Goal: Transaction & Acquisition: Purchase product/service

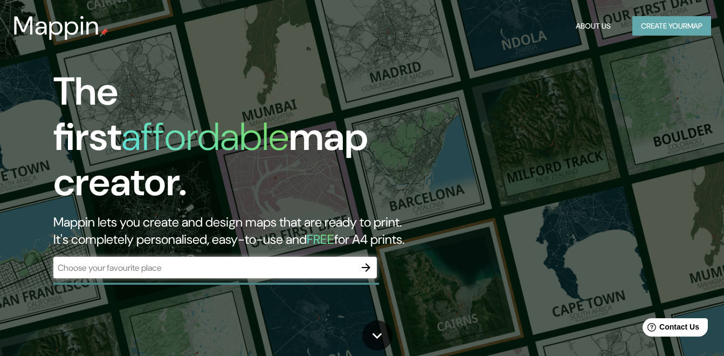
click at [667, 25] on button "Create your map" at bounding box center [671, 26] width 79 height 20
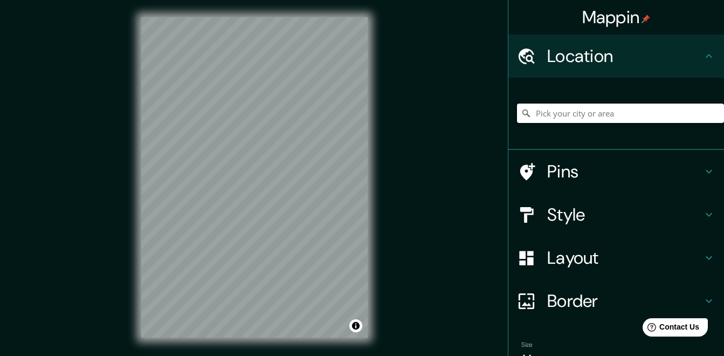
click at [549, 116] on input "Pick your city or area" at bounding box center [620, 112] width 207 height 19
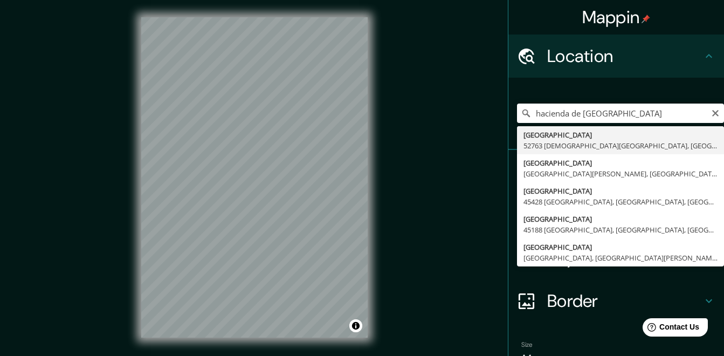
type input "[GEOGRAPHIC_DATA], 52763 [PERSON_NAME][GEOGRAPHIC_DATA], [GEOGRAPHIC_DATA], [GE…"
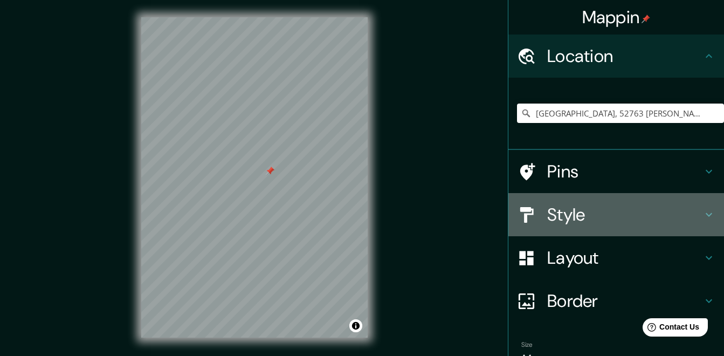
click at [604, 217] on h4 "Style" at bounding box center [624, 215] width 155 height 22
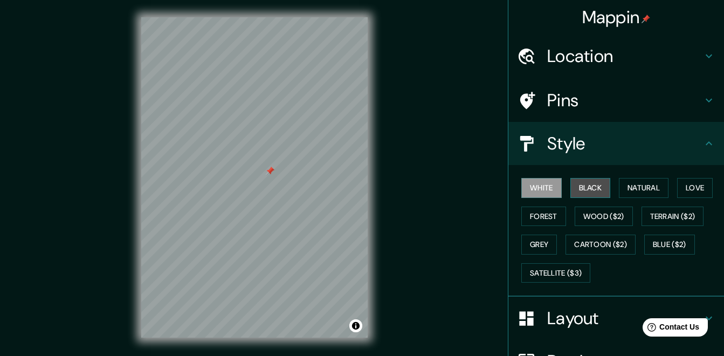
click at [585, 184] on button "Black" at bounding box center [590, 188] width 40 height 20
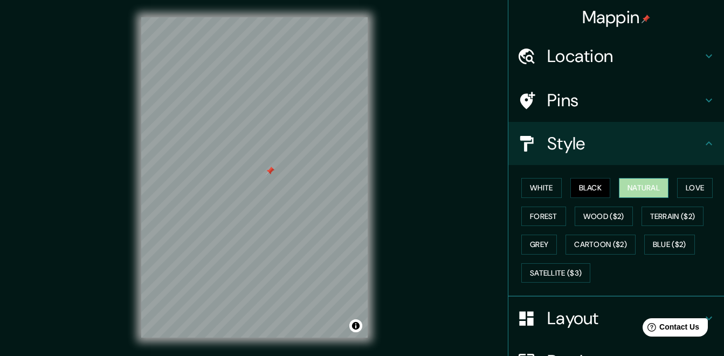
click at [631, 191] on button "Natural" at bounding box center [644, 188] width 50 height 20
click at [696, 188] on button "Love" at bounding box center [695, 188] width 36 height 20
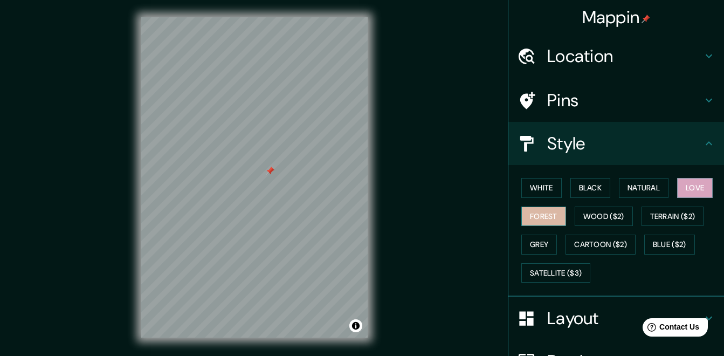
click at [543, 215] on button "Forest" at bounding box center [543, 216] width 45 height 20
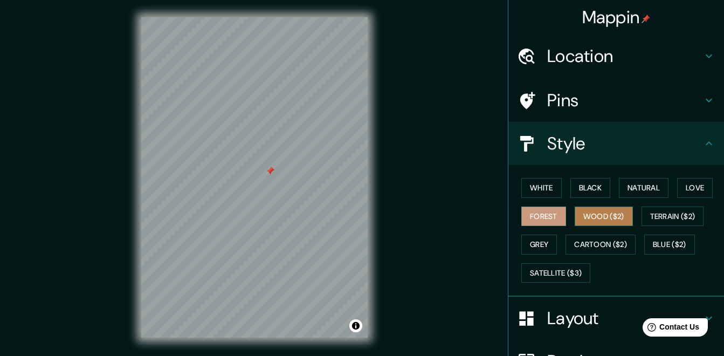
click at [583, 218] on button "Wood ($2)" at bounding box center [604, 216] width 58 height 20
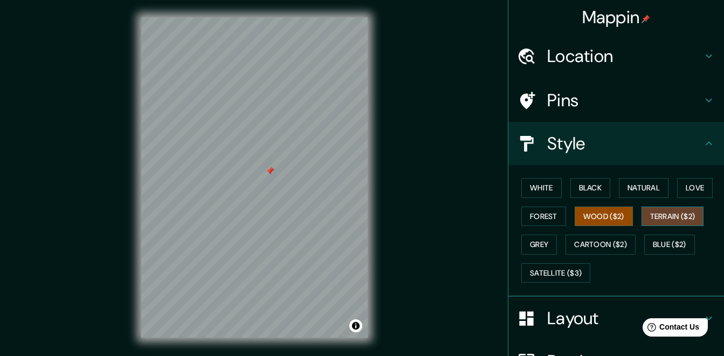
click at [658, 219] on button "Terrain ($2)" at bounding box center [672, 216] width 63 height 20
click at [538, 244] on button "Grey" at bounding box center [539, 244] width 36 height 20
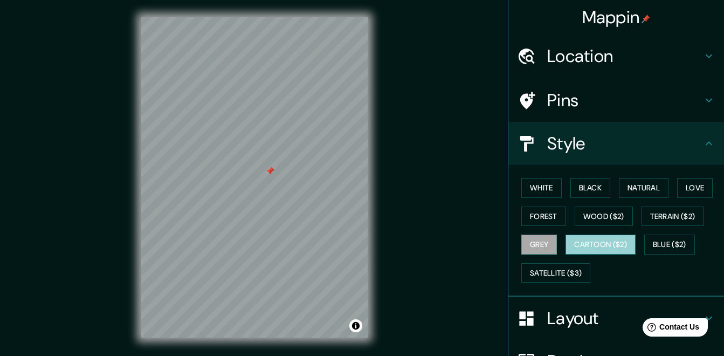
click at [591, 241] on button "Cartoon ($2)" at bounding box center [600, 244] width 70 height 20
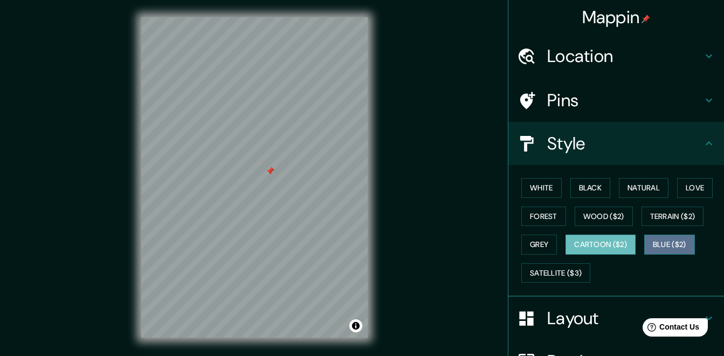
click at [674, 245] on button "Blue ($2)" at bounding box center [669, 244] width 51 height 20
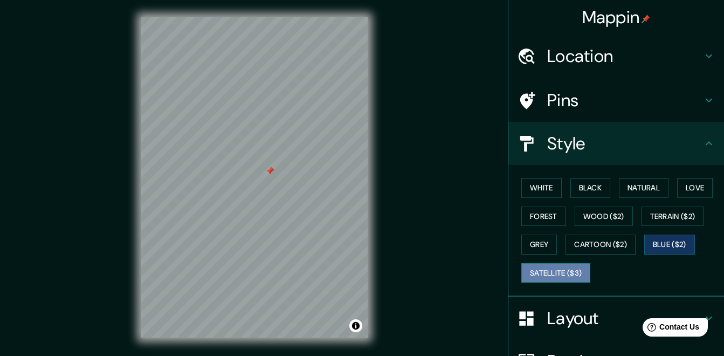
click at [553, 272] on button "Satellite ($3)" at bounding box center [555, 273] width 69 height 20
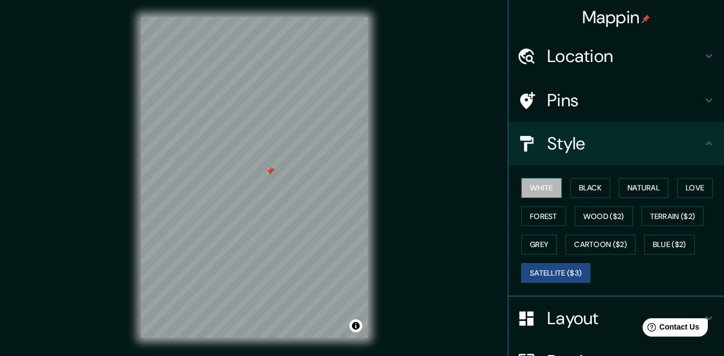
click at [541, 188] on button "White" at bounding box center [541, 188] width 40 height 20
click at [679, 136] on h4 "Style" at bounding box center [624, 144] width 155 height 22
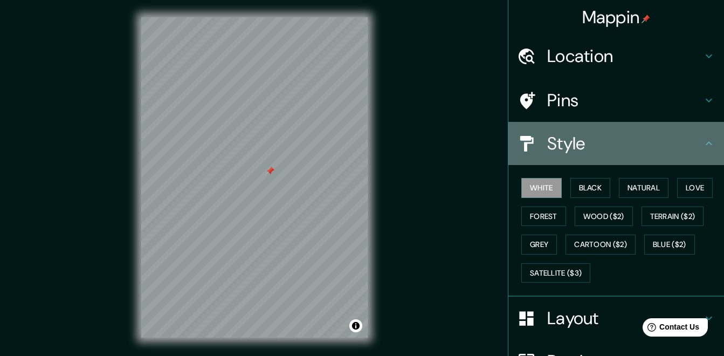
click at [709, 147] on div "Style" at bounding box center [616, 143] width 216 height 43
click at [702, 138] on icon at bounding box center [708, 143] width 13 height 13
click at [702, 146] on icon at bounding box center [708, 143] width 13 height 13
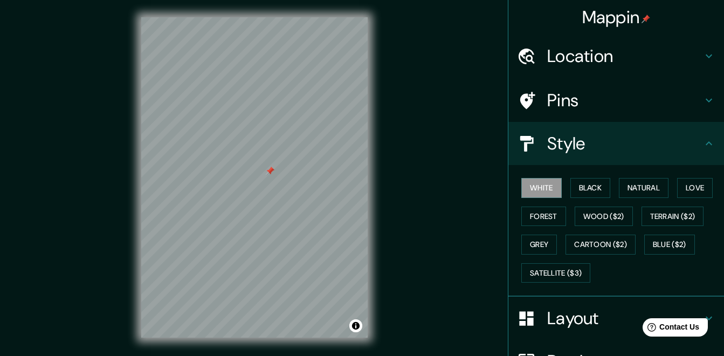
drag, startPoint x: 715, startPoint y: 139, endPoint x: 718, endPoint y: 182, distance: 42.7
click at [718, 182] on div "Mappin Location [GEOGRAPHIC_DATA], [GEOGRAPHIC_DATA][PERSON_NAME], [GEOGRAPHIC_…" at bounding box center [616, 178] width 216 height 356
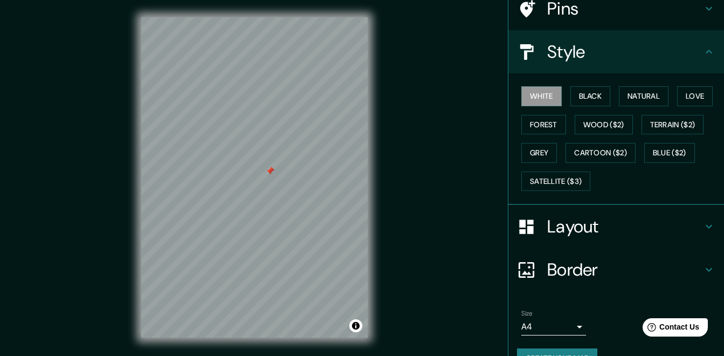
scroll to position [117, 0]
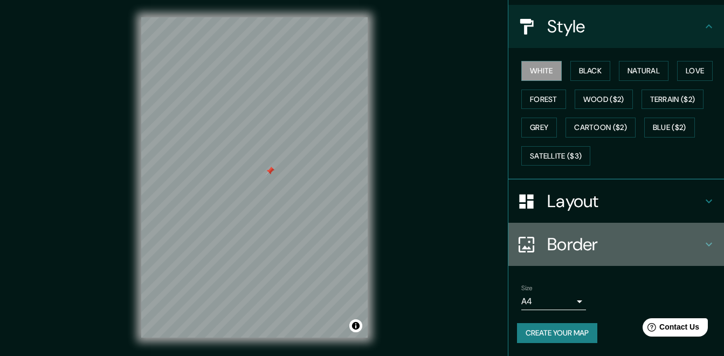
click at [702, 244] on icon at bounding box center [708, 244] width 13 height 13
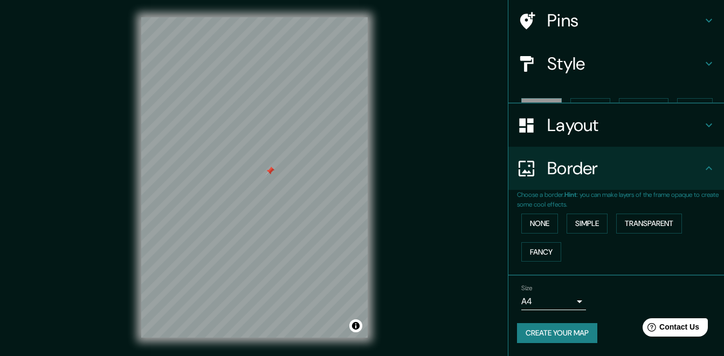
scroll to position [61, 0]
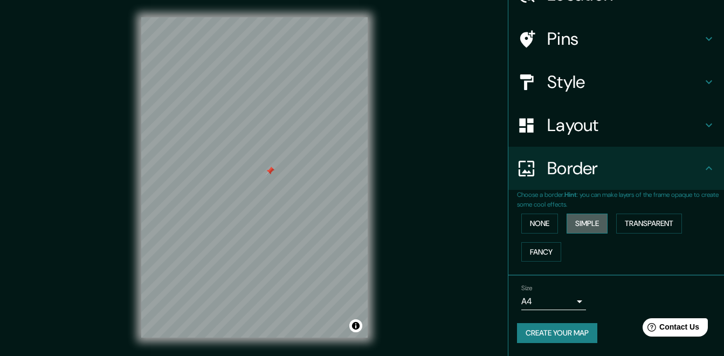
click at [585, 219] on button "Simple" at bounding box center [586, 223] width 41 height 20
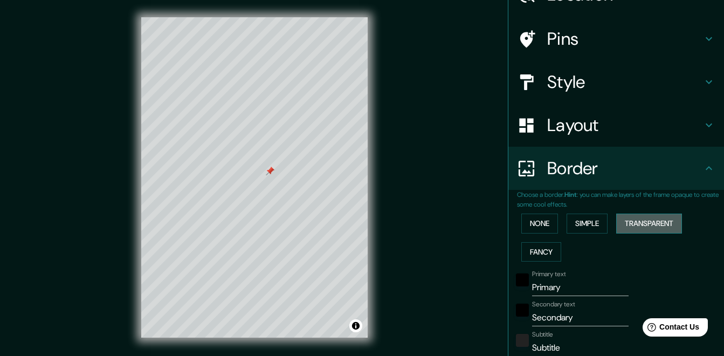
click at [634, 219] on button "Transparent" at bounding box center [649, 223] width 66 height 20
click at [540, 251] on button "Fancy" at bounding box center [541, 252] width 40 height 20
click at [539, 226] on button "None" at bounding box center [539, 223] width 37 height 20
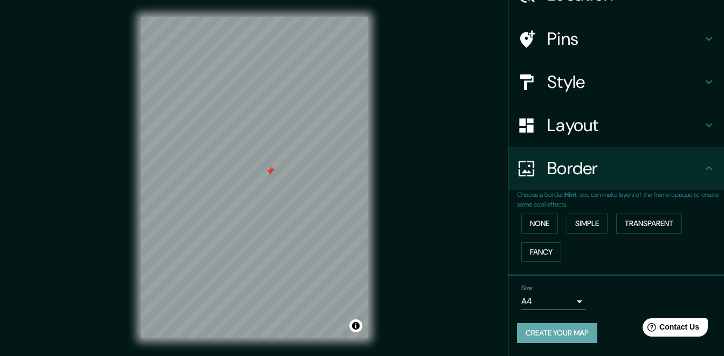
click at [568, 330] on button "Create your map" at bounding box center [557, 333] width 80 height 20
click at [535, 330] on button "Create your map" at bounding box center [557, 333] width 80 height 20
click at [568, 300] on body "Mappin Location [GEOGRAPHIC_DATA], [GEOGRAPHIC_DATA][PERSON_NAME], [GEOGRAPHIC_…" at bounding box center [362, 178] width 724 height 356
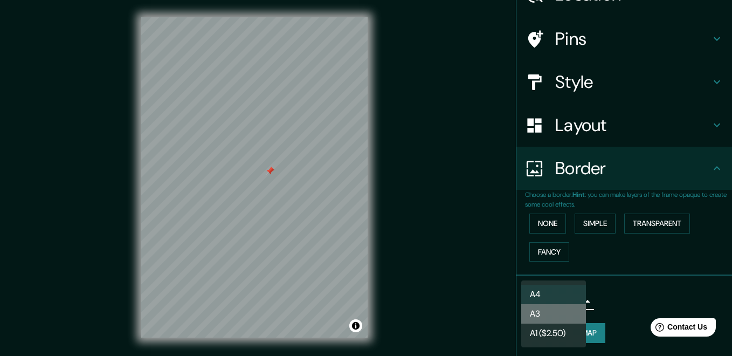
click at [560, 307] on li "A3" at bounding box center [553, 313] width 65 height 19
type input "a4"
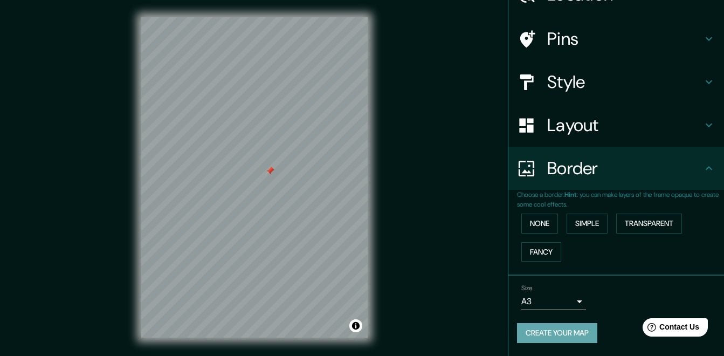
click at [563, 334] on button "Create your map" at bounding box center [557, 333] width 80 height 20
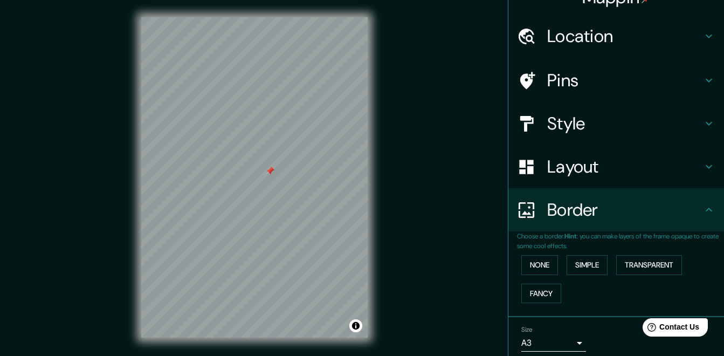
scroll to position [0, 0]
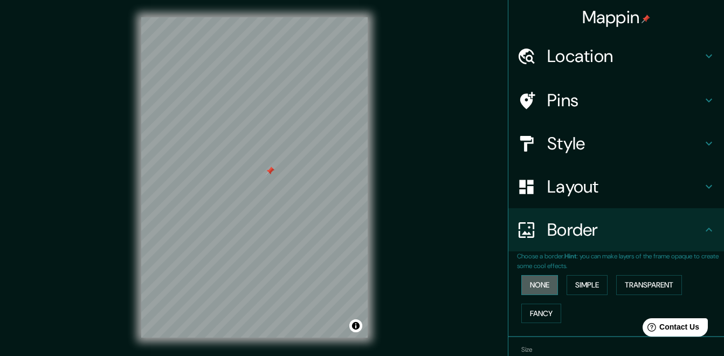
click at [541, 286] on button "None" at bounding box center [539, 285] width 37 height 20
click at [588, 286] on button "Simple" at bounding box center [586, 285] width 41 height 20
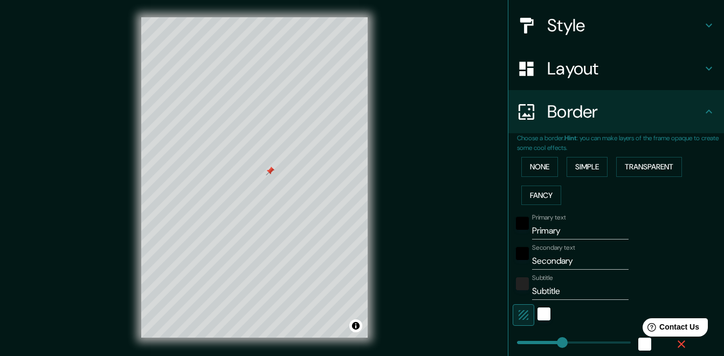
scroll to position [107, 0]
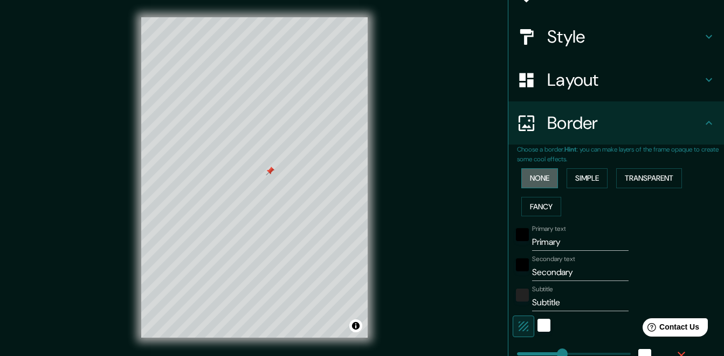
click at [534, 179] on button "None" at bounding box center [539, 178] width 37 height 20
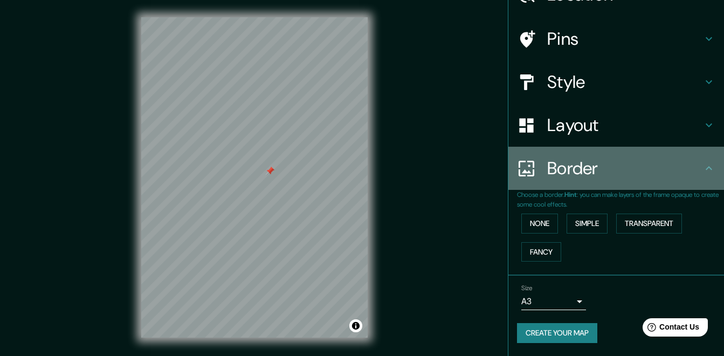
click at [702, 165] on icon at bounding box center [708, 168] width 13 height 13
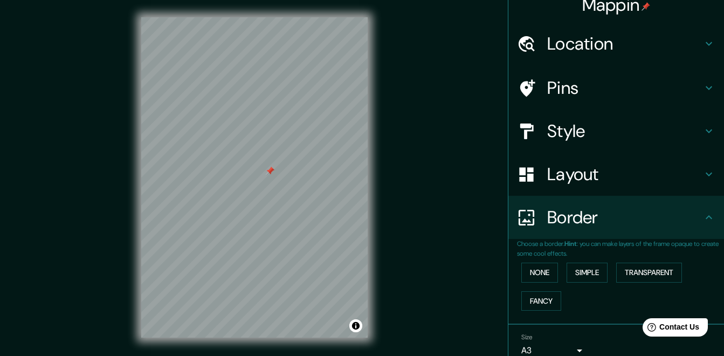
scroll to position [12, 0]
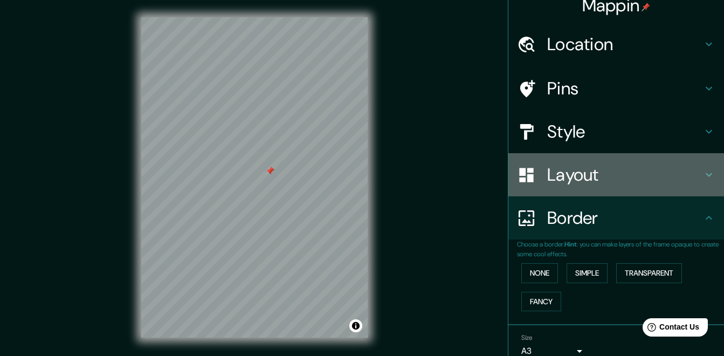
click at [690, 172] on h4 "Layout" at bounding box center [624, 175] width 155 height 22
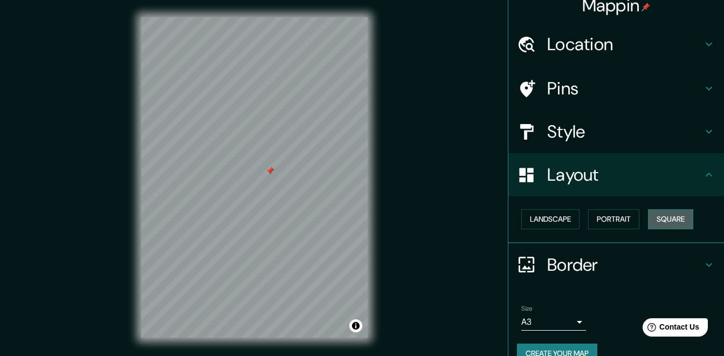
click at [659, 218] on button "Square" at bounding box center [670, 219] width 45 height 20
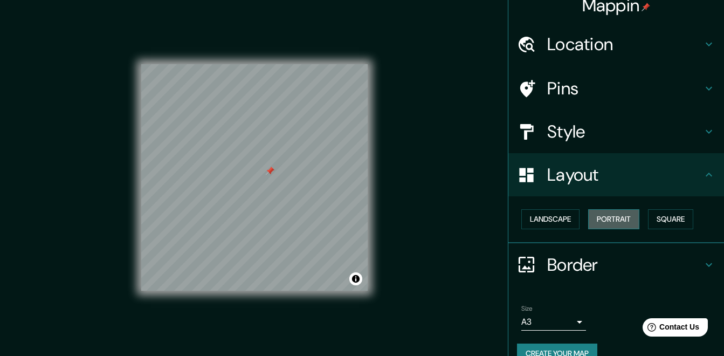
click at [602, 216] on button "Portrait" at bounding box center [613, 219] width 51 height 20
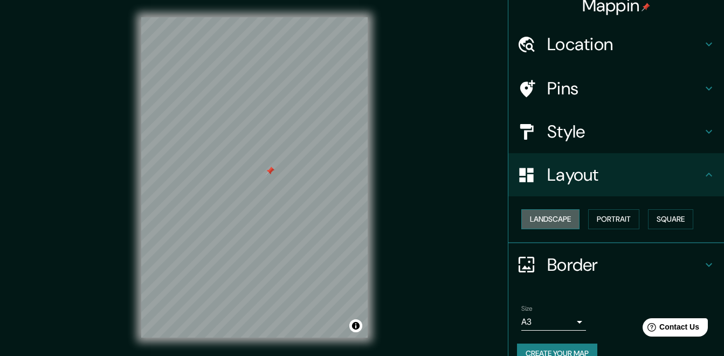
click at [545, 213] on button "Landscape" at bounding box center [550, 219] width 58 height 20
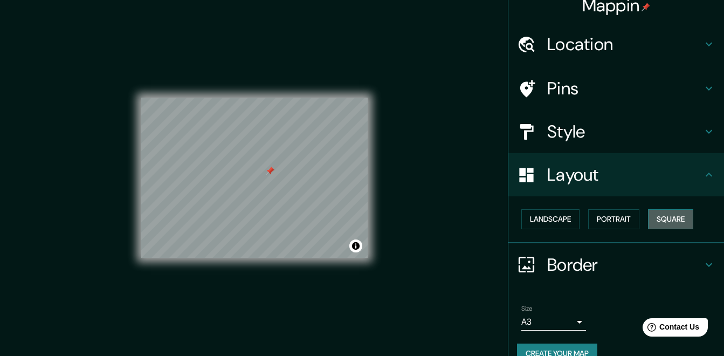
click at [664, 221] on button "Square" at bounding box center [670, 219] width 45 height 20
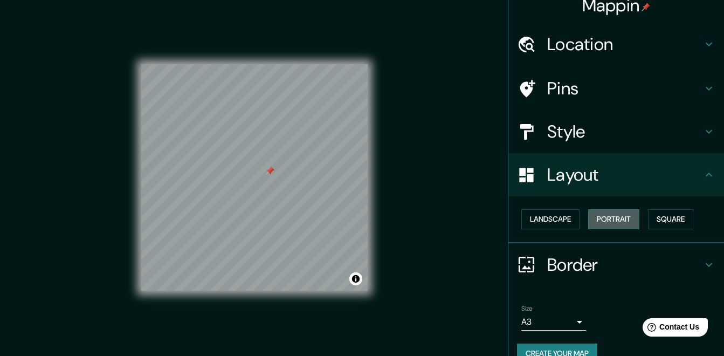
click at [625, 217] on button "Portrait" at bounding box center [613, 219] width 51 height 20
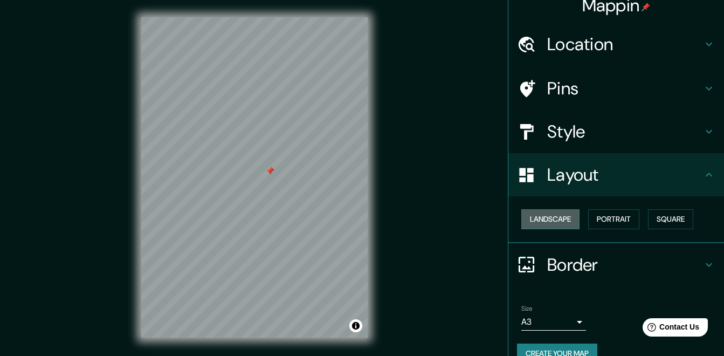
click at [549, 222] on button "Landscape" at bounding box center [550, 219] width 58 height 20
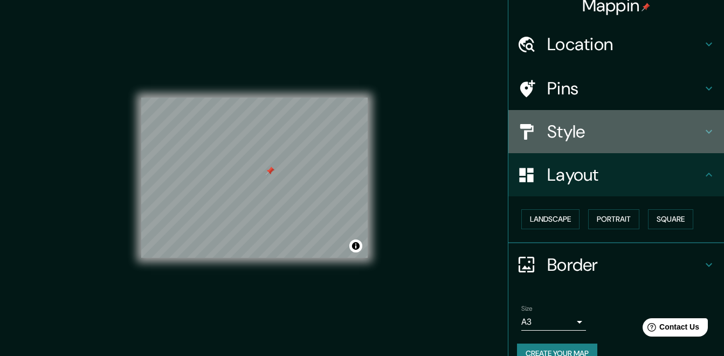
click at [627, 137] on h4 "Style" at bounding box center [624, 132] width 155 height 22
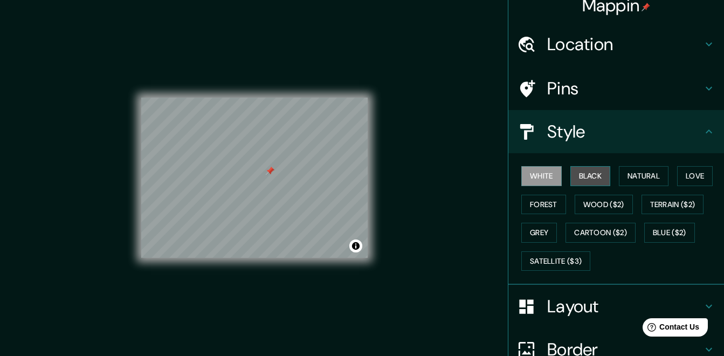
click at [586, 173] on button "Black" at bounding box center [590, 176] width 40 height 20
click at [541, 169] on button "White" at bounding box center [541, 176] width 40 height 20
click at [599, 92] on h4 "Pins" at bounding box center [624, 89] width 155 height 22
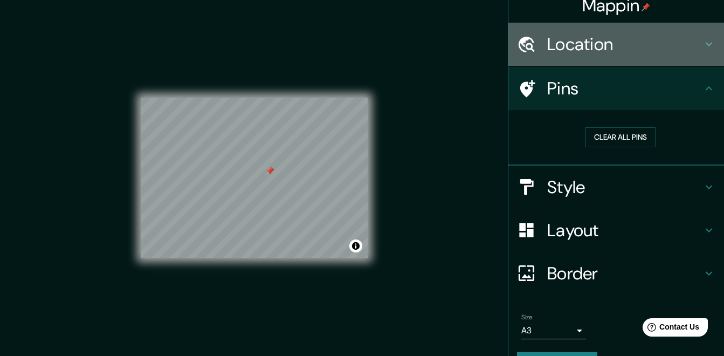
click at [605, 42] on h4 "Location" at bounding box center [624, 44] width 155 height 22
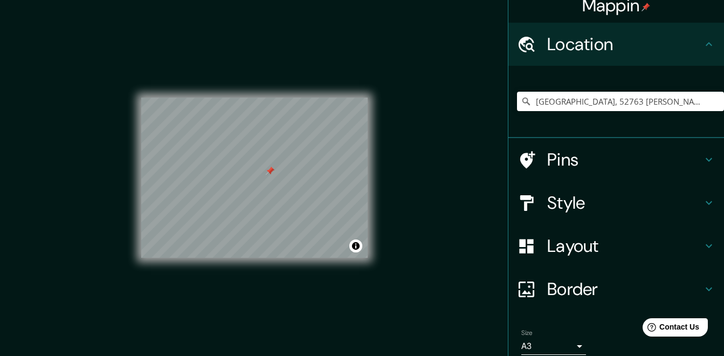
click at [605, 43] on h4 "Location" at bounding box center [624, 44] width 155 height 22
drag, startPoint x: 712, startPoint y: 62, endPoint x: 718, endPoint y: 73, distance: 12.5
click at [718, 73] on div "Mappin Location [GEOGRAPHIC_DATA], [GEOGRAPHIC_DATA][PERSON_NAME], [GEOGRAPHIC_…" at bounding box center [616, 178] width 216 height 356
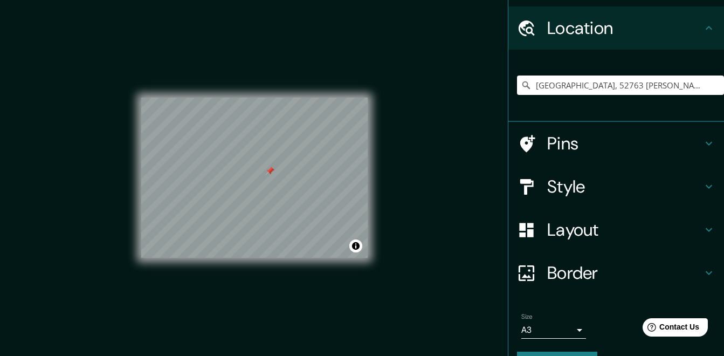
scroll to position [57, 0]
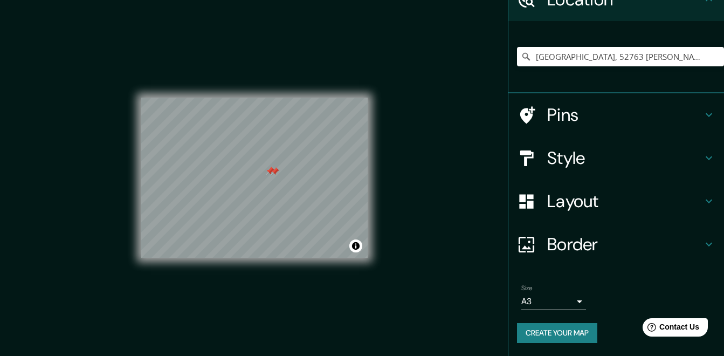
click at [272, 168] on div at bounding box center [275, 171] width 9 height 9
click at [269, 170] on div at bounding box center [270, 171] width 9 height 9
click at [236, 198] on div at bounding box center [231, 196] width 9 height 9
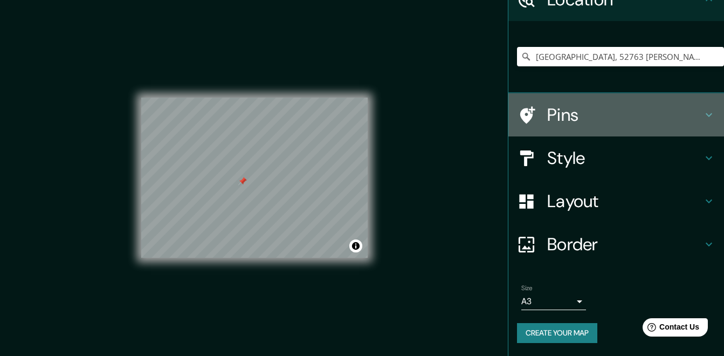
click at [691, 113] on h4 "Pins" at bounding box center [624, 115] width 155 height 22
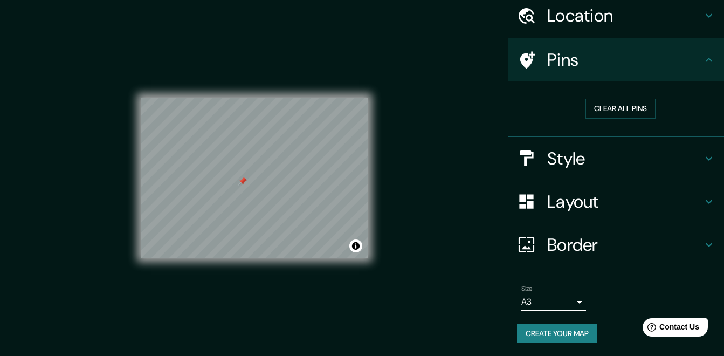
scroll to position [40, 0]
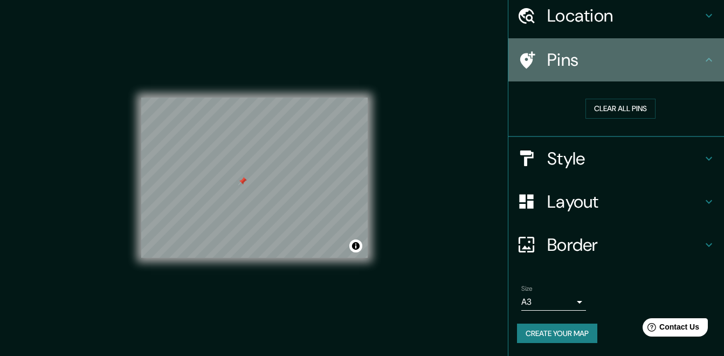
click at [702, 64] on icon at bounding box center [708, 59] width 13 height 13
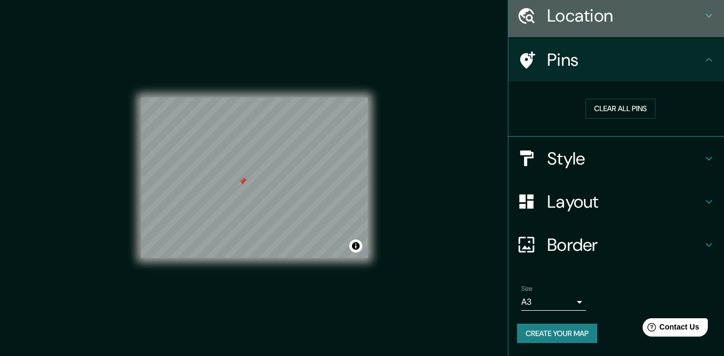
click at [705, 17] on icon at bounding box center [708, 16] width 6 height 4
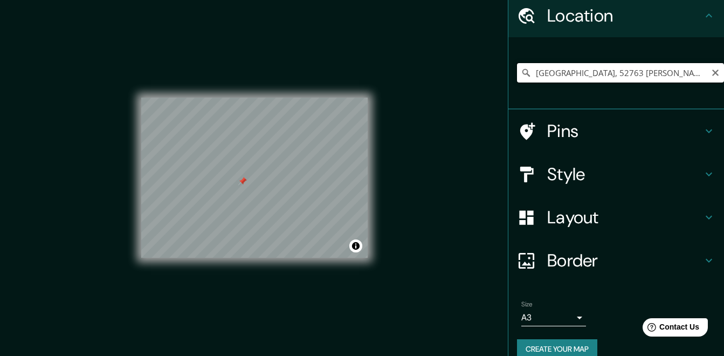
click at [695, 73] on input "[GEOGRAPHIC_DATA], 52763 [PERSON_NAME][GEOGRAPHIC_DATA], [GEOGRAPHIC_DATA], [GE…" at bounding box center [620, 72] width 207 height 19
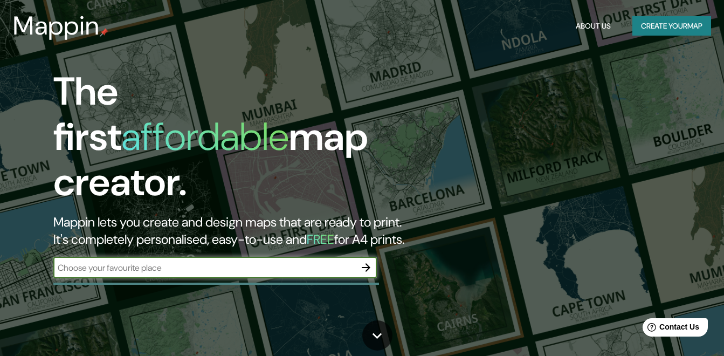
click at [653, 22] on button "Create your map" at bounding box center [671, 26] width 79 height 20
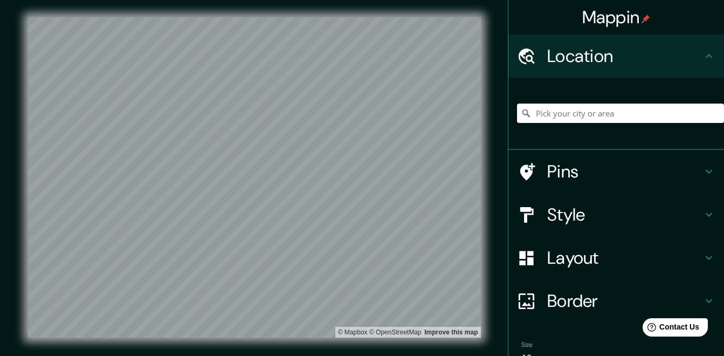
click at [571, 117] on input "Pick your city or area" at bounding box center [620, 112] width 207 height 19
type input "[GEOGRAPHIC_DATA], 52763 [PERSON_NAME][GEOGRAPHIC_DATA], [GEOGRAPHIC_DATA], [GE…"
click at [475, 0] on html "Mappin Location [GEOGRAPHIC_DATA], [GEOGRAPHIC_DATA][PERSON_NAME], [GEOGRAPHIC_…" at bounding box center [362, 178] width 724 height 356
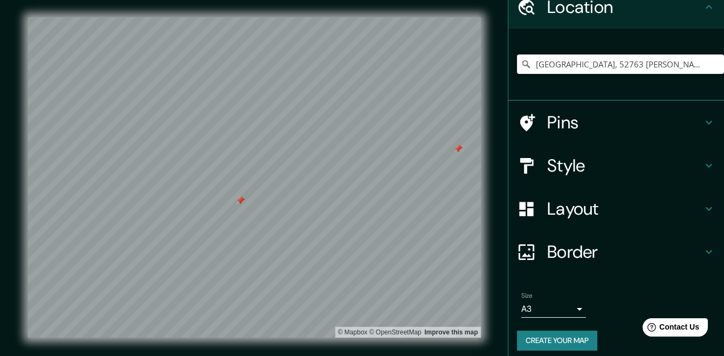
scroll to position [57, 0]
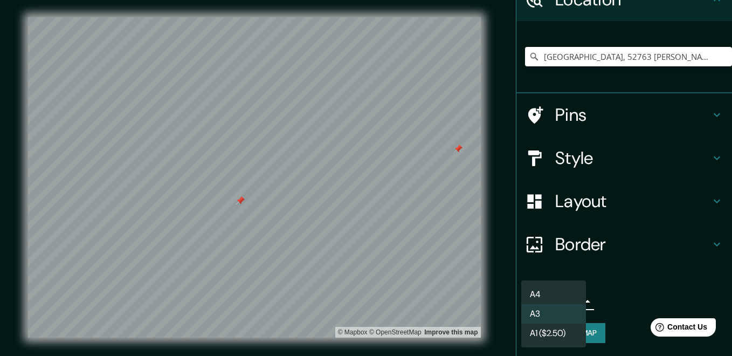
click at [566, 299] on body "Mappin Location [GEOGRAPHIC_DATA], [GEOGRAPHIC_DATA][PERSON_NAME], [GEOGRAPHIC_…" at bounding box center [366, 178] width 732 height 356
click at [562, 288] on li "A4" at bounding box center [553, 294] width 65 height 19
type input "single"
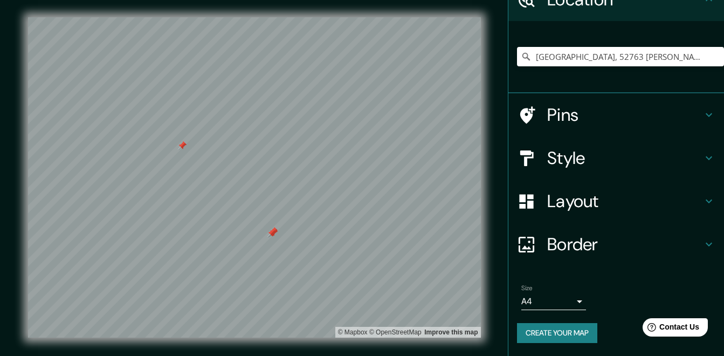
click at [267, 17] on div at bounding box center [254, 17] width 453 height 0
click at [267, 237] on div at bounding box center [271, 233] width 9 height 9
click at [267, 17] on div at bounding box center [254, 17] width 453 height 0
click at [267, 237] on div at bounding box center [271, 233] width 9 height 9
click at [271, 17] on div at bounding box center [254, 17] width 453 height 0
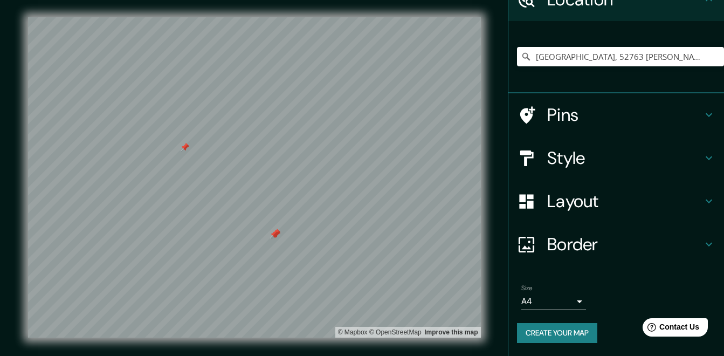
click at [271, 238] on div at bounding box center [274, 234] width 9 height 9
click at [711, 52] on icon "Clear" at bounding box center [715, 56] width 9 height 9
click at [615, 60] on input "Pick your city or area" at bounding box center [620, 56] width 207 height 19
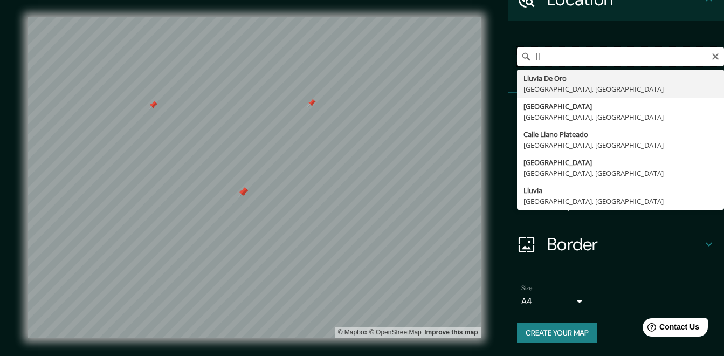
type input "Lluvia [GEOGRAPHIC_DATA], [GEOGRAPHIC_DATA]"
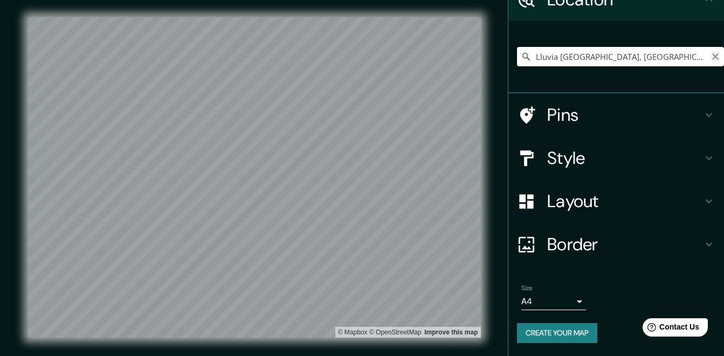
click at [711, 51] on button "Clear" at bounding box center [715, 56] width 9 height 10
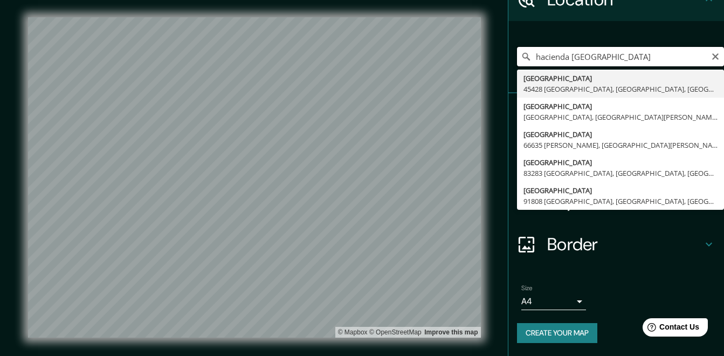
click at [563, 57] on input "hacienda [GEOGRAPHIC_DATA]" at bounding box center [620, 56] width 207 height 19
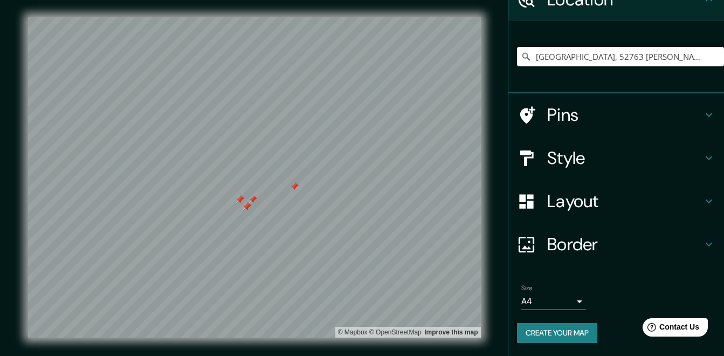
click at [247, 202] on div at bounding box center [247, 206] width 9 height 9
click at [246, 203] on div at bounding box center [247, 206] width 9 height 9
click at [246, 202] on div at bounding box center [247, 206] width 9 height 9
click at [246, 203] on div at bounding box center [247, 206] width 9 height 9
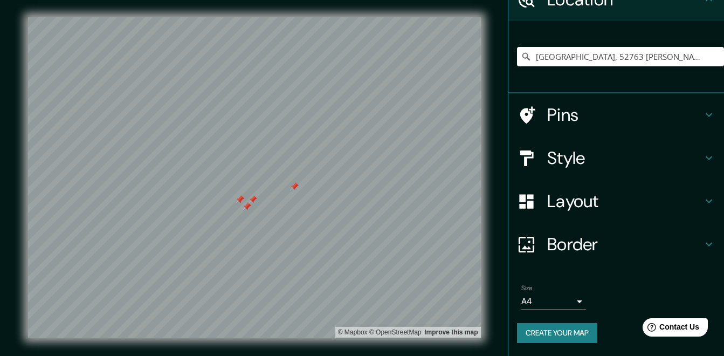
click at [246, 203] on div at bounding box center [247, 206] width 9 height 9
click at [252, 197] on div at bounding box center [252, 199] width 9 height 9
click at [223, 207] on div at bounding box center [222, 206] width 9 height 9
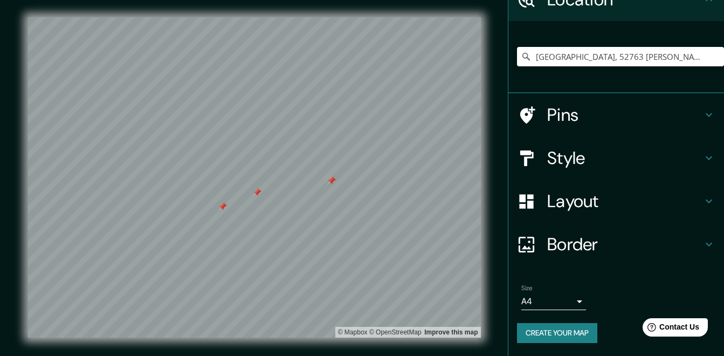
click at [220, 203] on div at bounding box center [222, 206] width 9 height 9
click at [227, 202] on div at bounding box center [228, 201] width 9 height 9
click at [225, 202] on div at bounding box center [228, 201] width 9 height 9
click at [225, 202] on div at bounding box center [227, 201] width 9 height 9
click at [221, 194] on div at bounding box center [221, 196] width 9 height 9
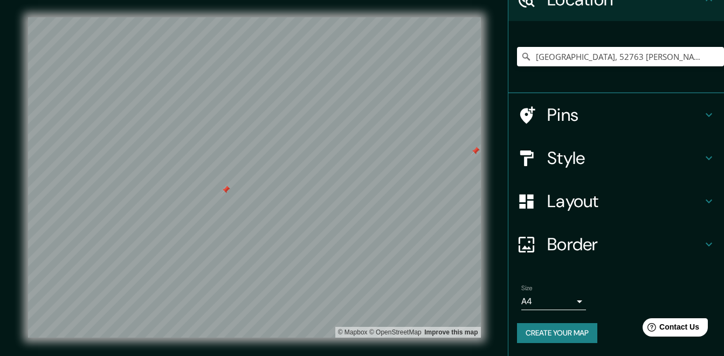
click at [226, 192] on div at bounding box center [226, 189] width 9 height 9
click at [230, 189] on div at bounding box center [230, 187] width 9 height 9
click at [234, 186] on div at bounding box center [235, 184] width 9 height 9
click at [234, 186] on div at bounding box center [234, 184] width 9 height 9
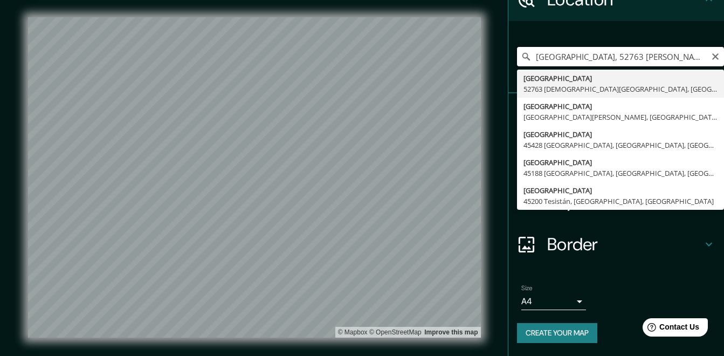
click at [691, 57] on input "[GEOGRAPHIC_DATA], 52763 [PERSON_NAME][GEOGRAPHIC_DATA], [GEOGRAPHIC_DATA], [GE…" at bounding box center [620, 56] width 207 height 19
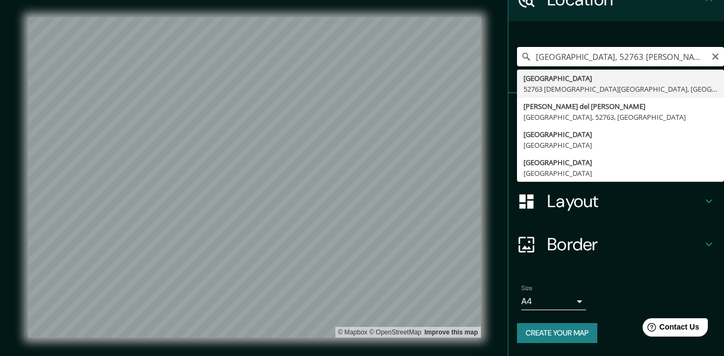
type input "[GEOGRAPHIC_DATA], 52763 [PERSON_NAME][GEOGRAPHIC_DATA], [GEOGRAPHIC_DATA], [GE…"
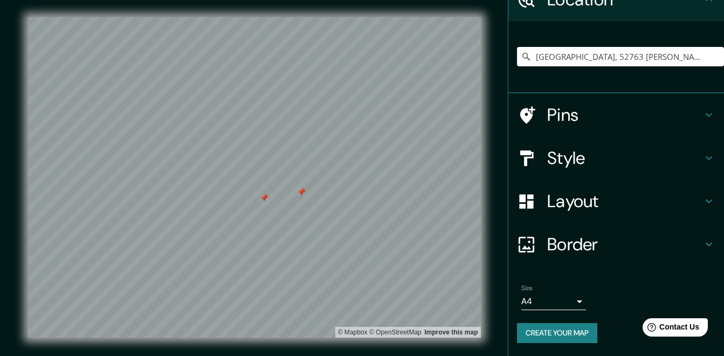
click at [301, 189] on div at bounding box center [301, 192] width 9 height 9
click at [300, 189] on div at bounding box center [301, 192] width 9 height 9
click at [262, 194] on div at bounding box center [264, 197] width 9 height 9
